Goal: Task Accomplishment & Management: Complete application form

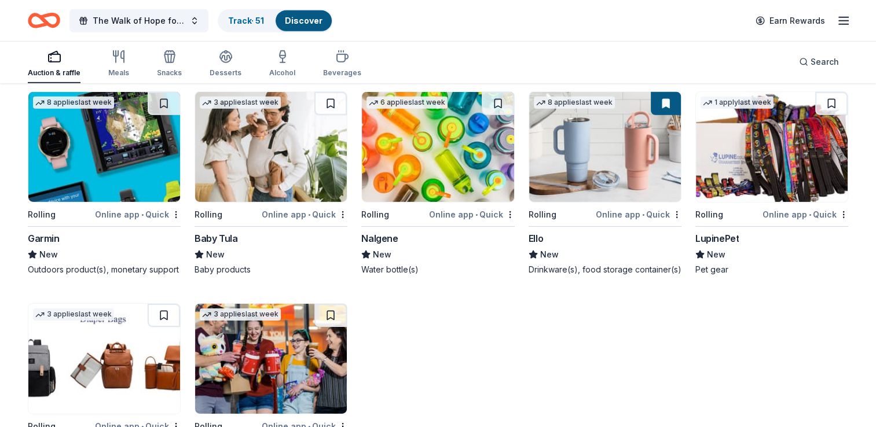
scroll to position [3733, 0]
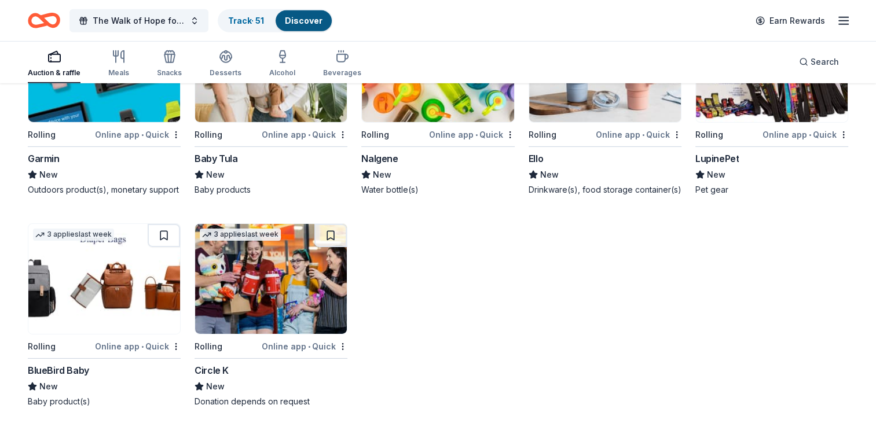
click at [247, 298] on img at bounding box center [271, 279] width 152 height 110
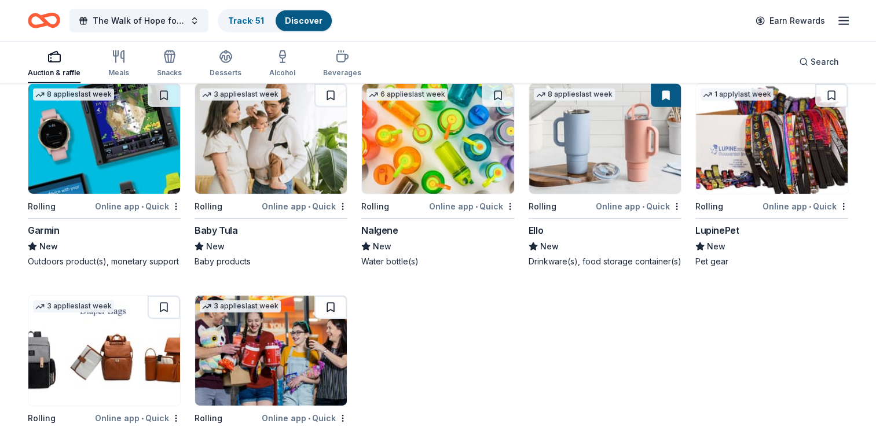
click at [329, 306] on button at bounding box center [331, 307] width 32 height 23
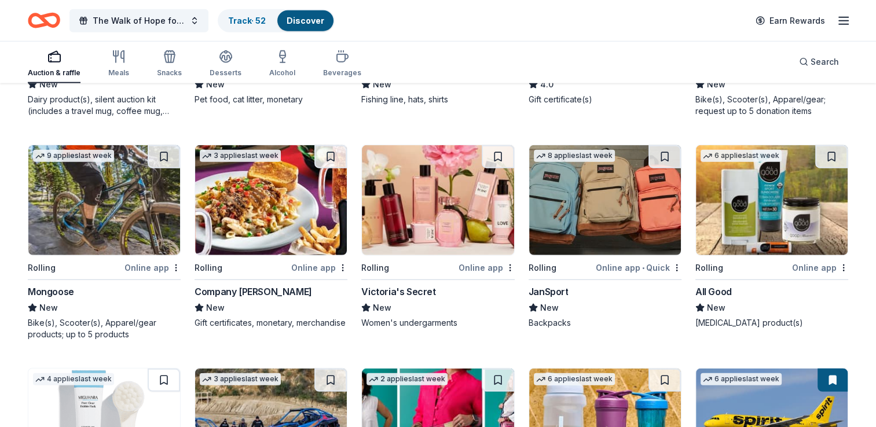
scroll to position [2914, 0]
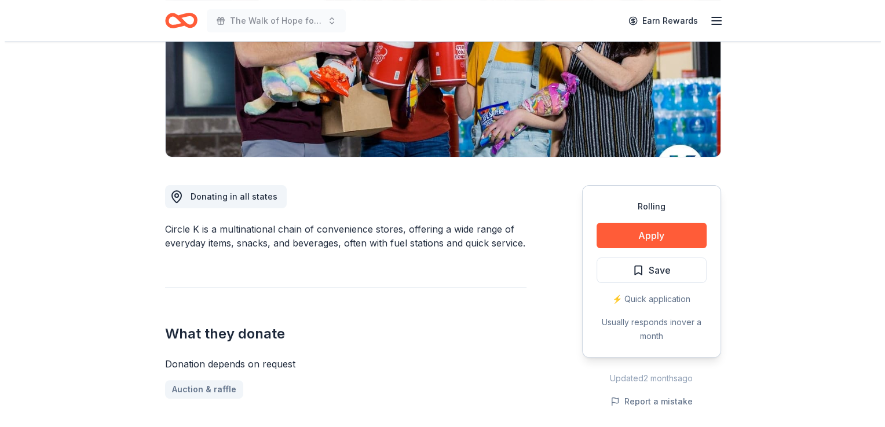
scroll to position [196, 0]
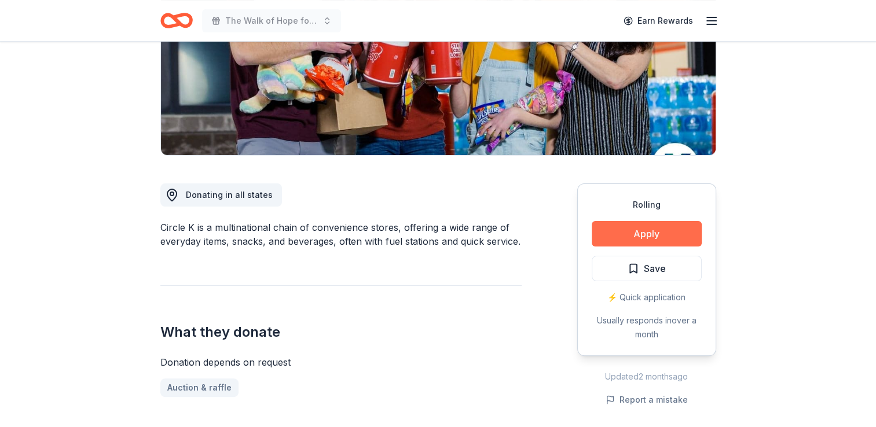
click at [668, 231] on button "Apply" at bounding box center [647, 233] width 110 height 25
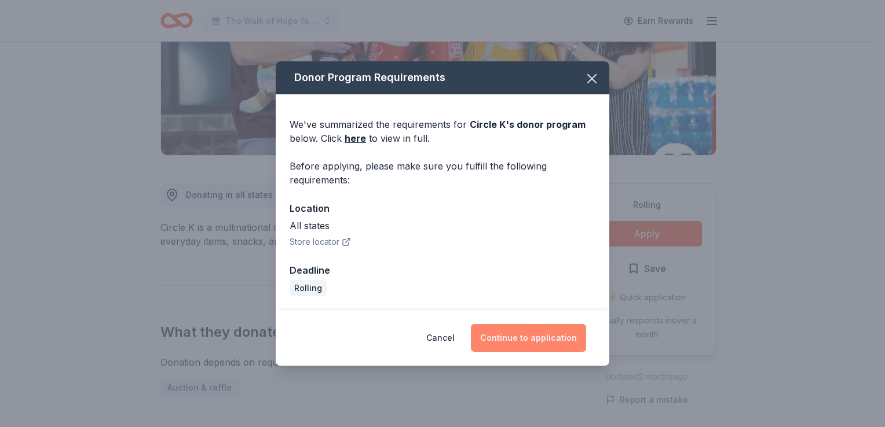
click at [511, 332] on button "Continue to application" at bounding box center [528, 338] width 115 height 28
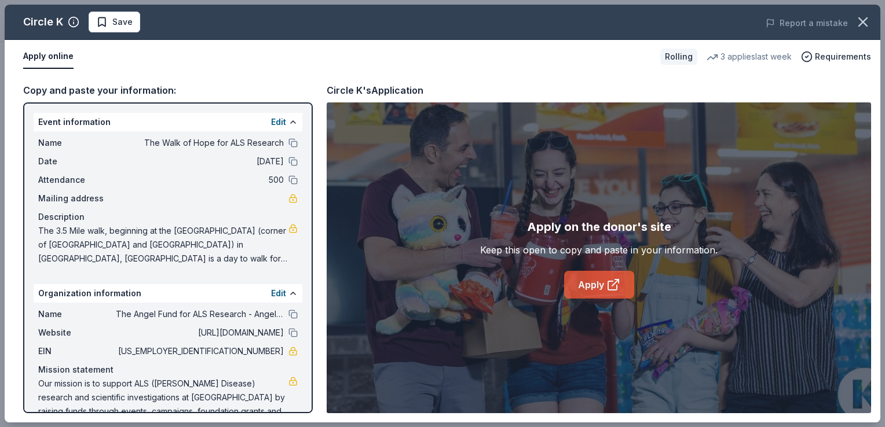
click at [587, 290] on link "Apply" at bounding box center [599, 285] width 70 height 28
